Goal: Check status: Check status

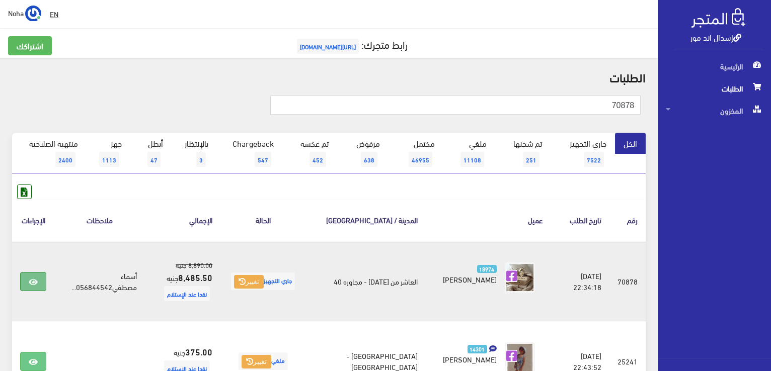
click at [33, 278] on icon at bounding box center [33, 282] width 9 height 8
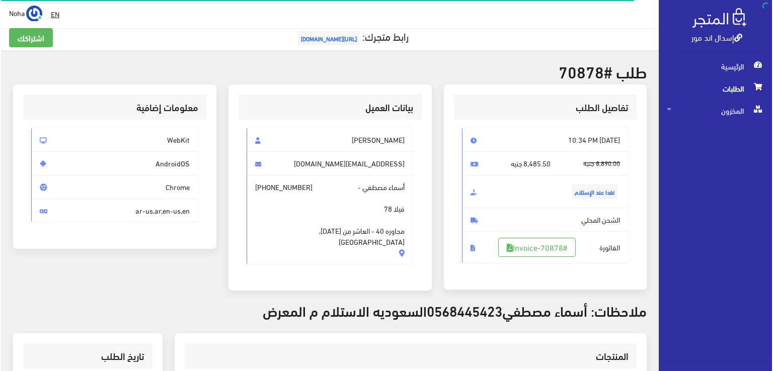
scroll to position [201, 0]
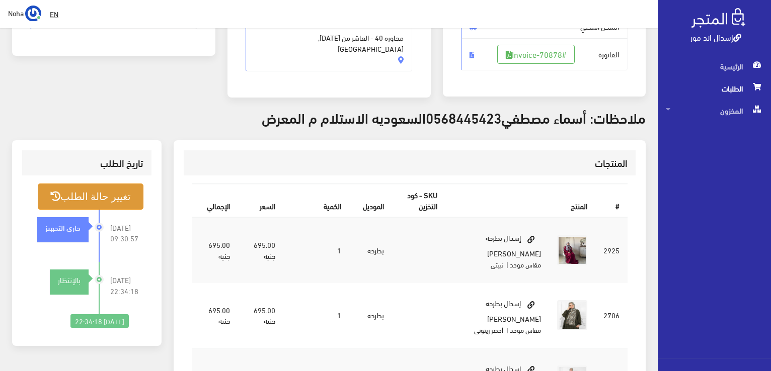
click at [98, 194] on button "تغيير حالة الطلب" at bounding box center [91, 197] width 106 height 26
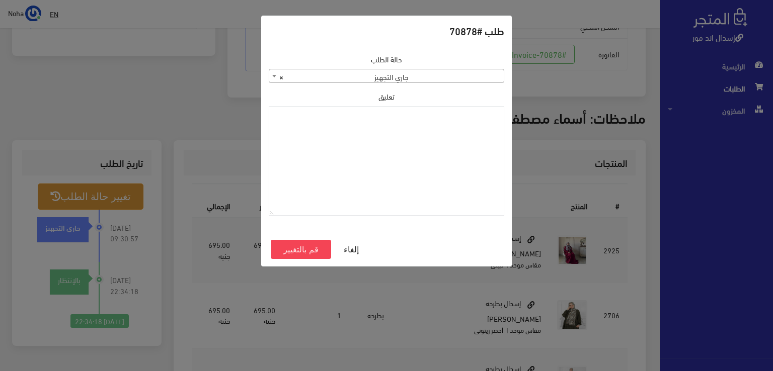
click at [272, 76] on span at bounding box center [274, 75] width 10 height 13
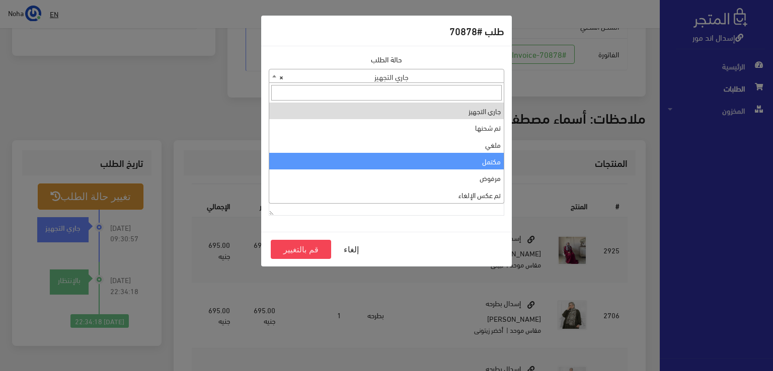
select select "4"
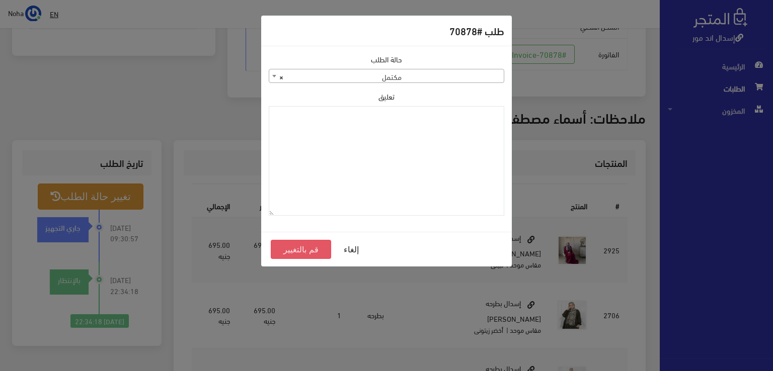
click at [312, 245] on button "قم بالتغيير" at bounding box center [301, 249] width 60 height 19
